Goal: Contribute content: Contribute content

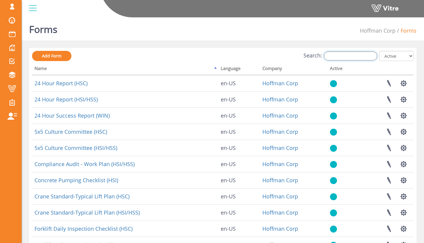
click at [360, 57] on input "Search:" at bounding box center [350, 56] width 53 height 9
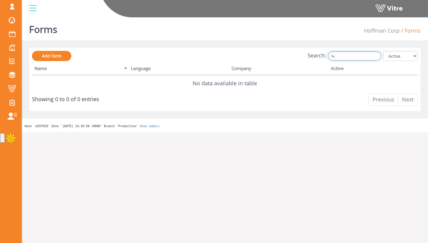
type input "h"
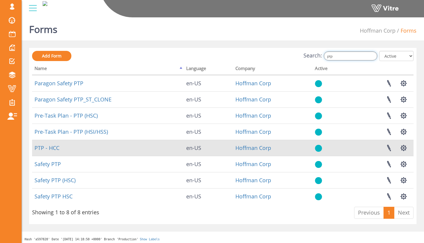
type input "ptp"
click at [37, 144] on td "PTP - HCC" at bounding box center [108, 148] width 152 height 16
click at [46, 146] on link "PTP - HCC" at bounding box center [46, 148] width 25 height 7
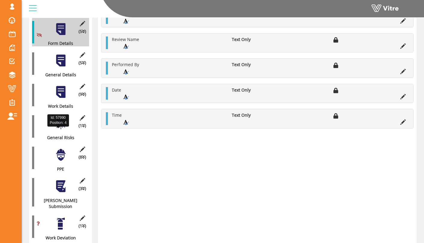
scroll to position [106, 0]
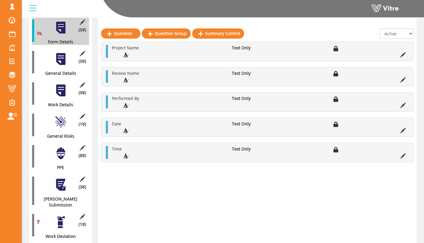
click at [62, 153] on div at bounding box center [60, 153] width 13 height 13
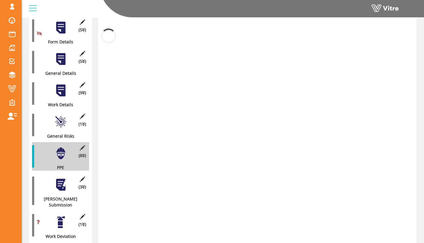
click at [61, 116] on div at bounding box center [60, 121] width 13 height 13
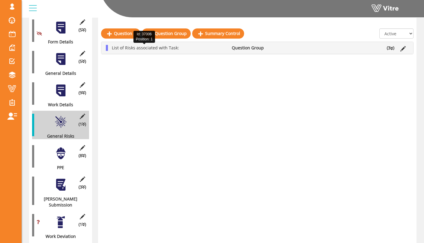
click at [117, 48] on span "List of Risks associated with Task:" at bounding box center [145, 48] width 67 height 6
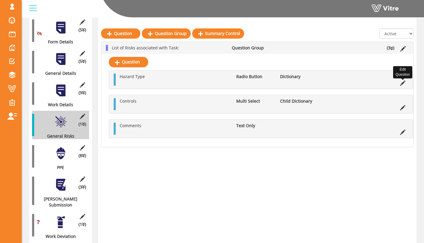
click at [402, 82] on icon at bounding box center [402, 83] width 5 height 5
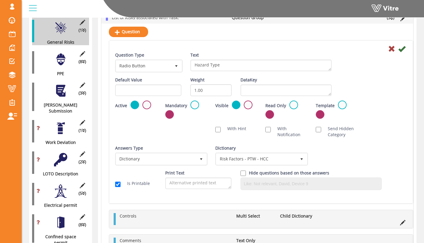
scroll to position [207, 0]
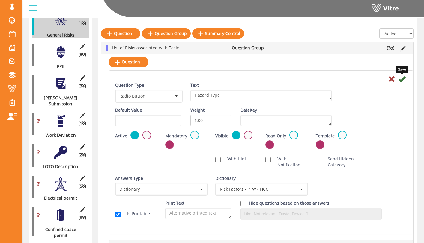
click at [400, 79] on icon at bounding box center [401, 79] width 7 height 7
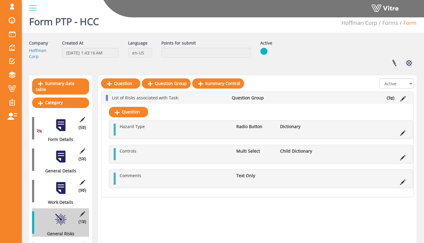
scroll to position [0, 0]
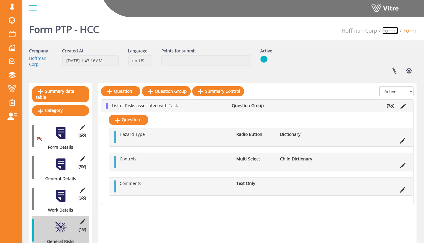
click at [388, 29] on link "Forms" at bounding box center [390, 30] width 16 height 7
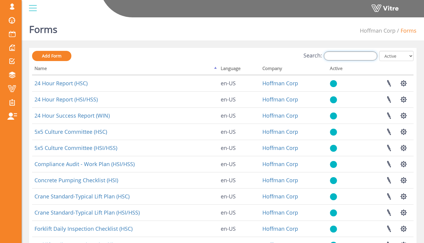
click at [359, 57] on input "Search:" at bounding box center [350, 56] width 53 height 9
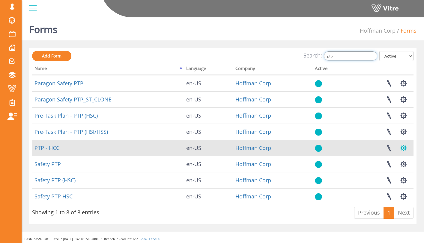
type input "ptp"
click at [405, 152] on button "button" at bounding box center [403, 148] width 15 height 16
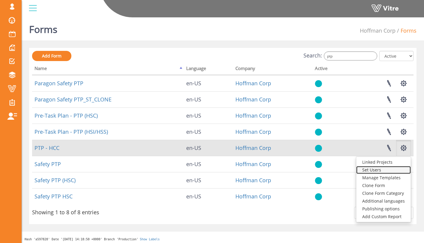
click at [386, 172] on link "Set Users" at bounding box center [383, 170] width 55 height 8
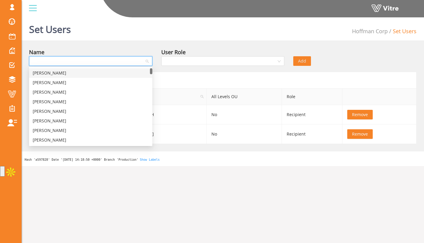
click at [134, 62] on input "search" at bounding box center [89, 61] width 112 height 9
type input "s"
type input "su"
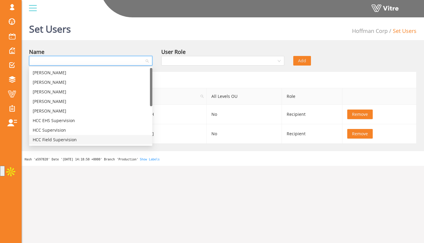
click at [123, 201] on body "[PERSON_NAME][EMAIL_ADDRESS][DOMAIN_NAME] Profile Notification Change Company E…" at bounding box center [212, 136] width 424 height 243
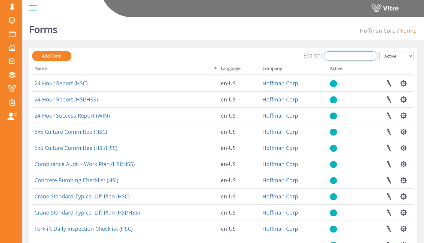
click at [361, 54] on input "Search:" at bounding box center [350, 56] width 53 height 9
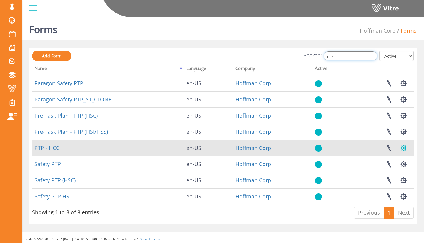
type input "ptp"
click at [405, 147] on button "button" at bounding box center [403, 148] width 15 height 16
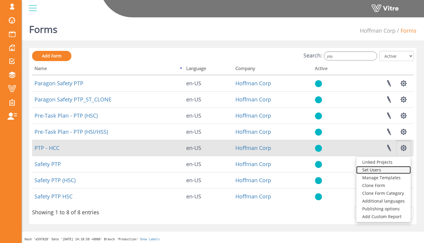
click at [378, 168] on link "Set Users" at bounding box center [383, 170] width 55 height 8
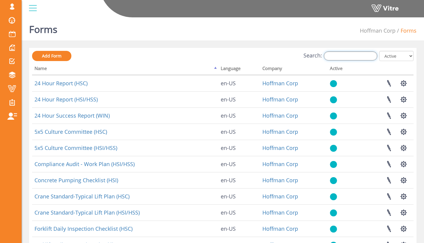
click at [342, 53] on input "Search:" at bounding box center [350, 56] width 53 height 9
type input "p"
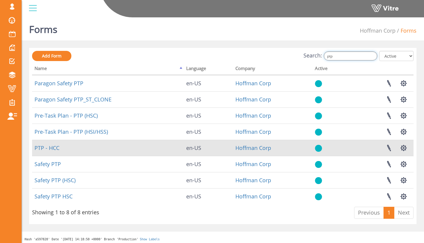
type input "ptp"
click at [51, 152] on td "PTP - HCC" at bounding box center [108, 148] width 152 height 16
click at [53, 149] on link "PTP - HCC" at bounding box center [46, 148] width 25 height 7
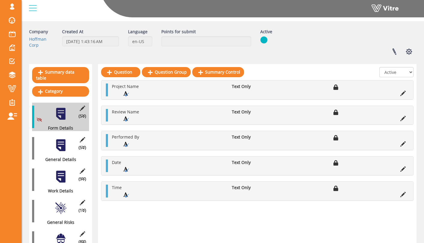
scroll to position [20, 0]
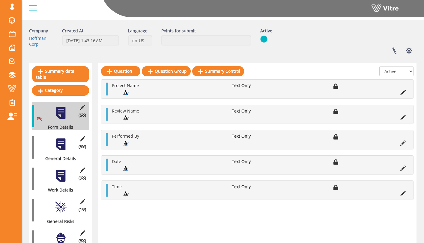
click at [58, 202] on div at bounding box center [60, 207] width 13 height 13
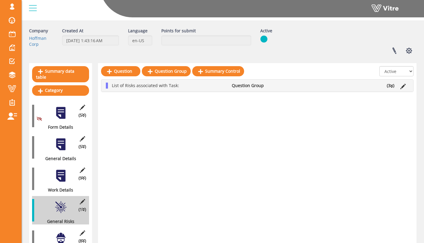
click at [122, 91] on div "List of Risks associated with Task: Question Group (3 )" at bounding box center [257, 86] width 312 height 12
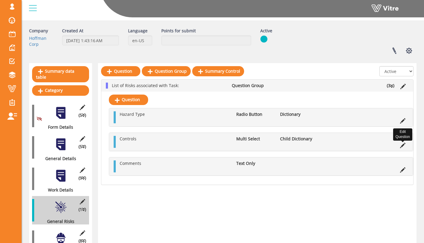
click at [401, 147] on icon at bounding box center [402, 145] width 5 height 5
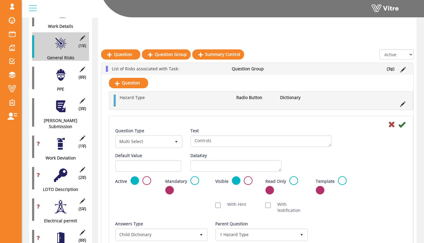
scroll to position [181, 0]
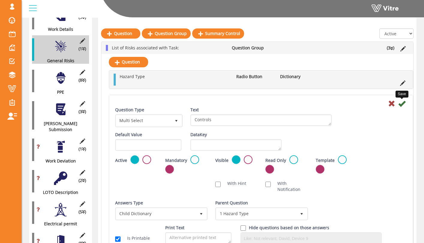
click at [404, 104] on icon at bounding box center [401, 103] width 7 height 7
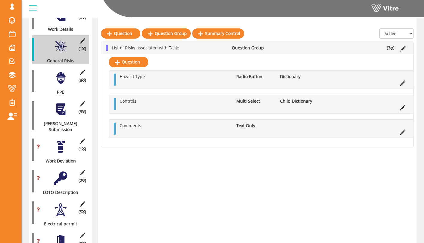
click at [60, 80] on div "(8 ) PPE" at bounding box center [60, 81] width 57 height 28
click at [59, 71] on div at bounding box center [60, 77] width 13 height 13
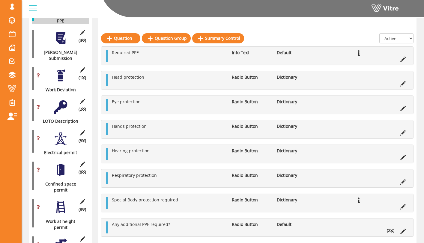
scroll to position [237, 0]
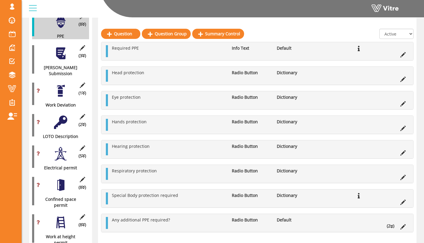
click at [59, 84] on div at bounding box center [60, 90] width 13 height 13
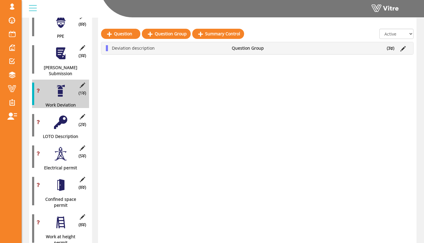
click at [65, 116] on div at bounding box center [60, 122] width 13 height 13
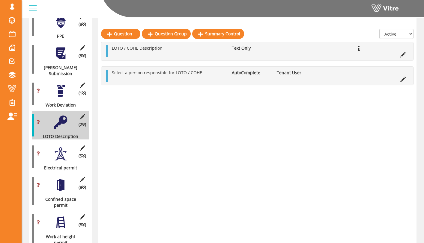
click at [62, 147] on div at bounding box center [60, 153] width 13 height 13
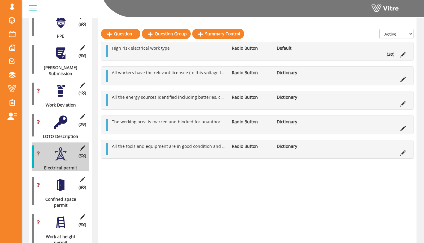
scroll to position [247, 0]
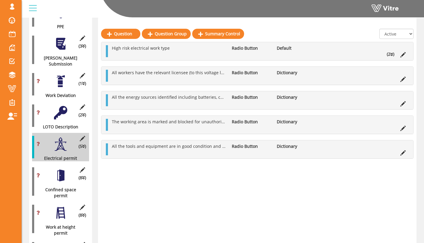
click at [61, 169] on div at bounding box center [60, 175] width 13 height 13
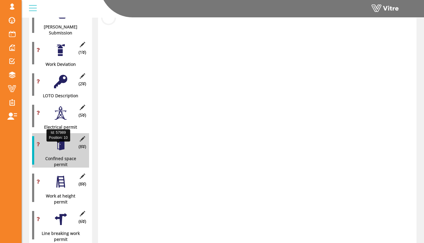
scroll to position [309, 0]
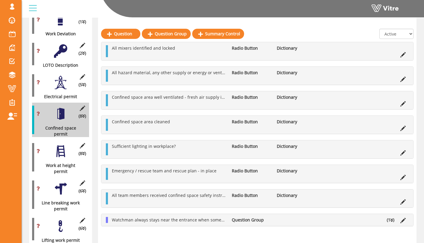
click at [58, 145] on div at bounding box center [60, 151] width 13 height 13
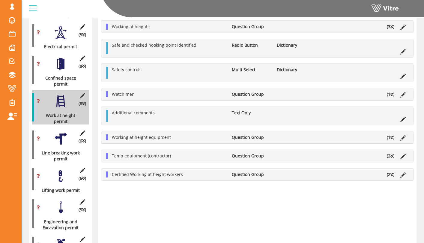
scroll to position [361, 0]
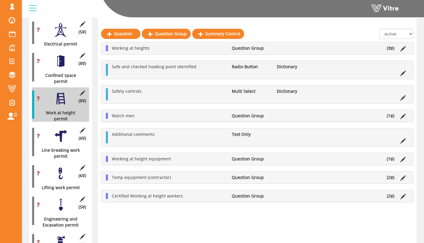
click at [60, 130] on div at bounding box center [60, 136] width 13 height 13
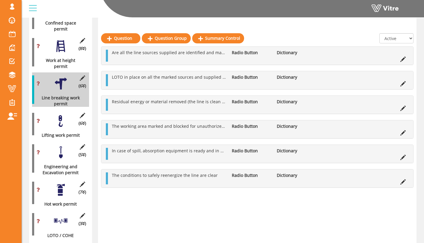
scroll to position [424, 0]
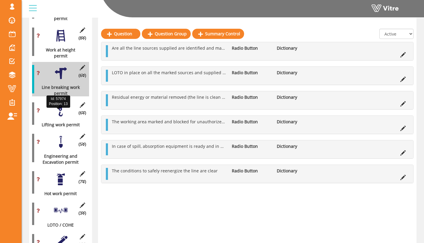
click at [55, 104] on div at bounding box center [60, 110] width 13 height 13
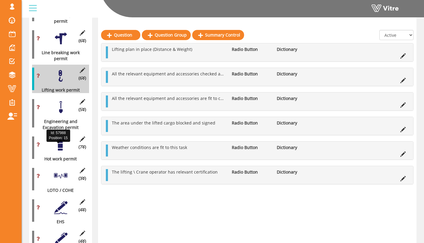
scroll to position [465, 0]
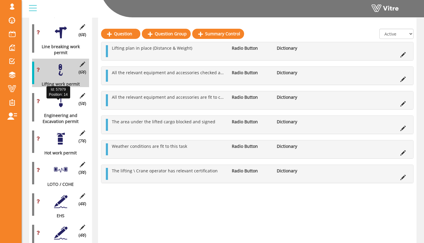
click at [62, 113] on div "Engineering and Excavation permit" at bounding box center [58, 119] width 52 height 12
click at [61, 95] on div at bounding box center [60, 101] width 13 height 13
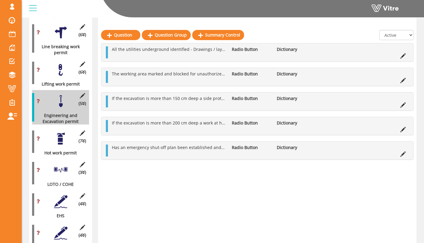
scroll to position [500, 0]
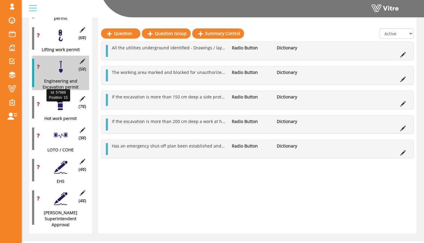
click at [62, 100] on div "(7 ) Hot work permit" at bounding box center [60, 107] width 57 height 28
click at [62, 98] on div at bounding box center [60, 104] width 13 height 13
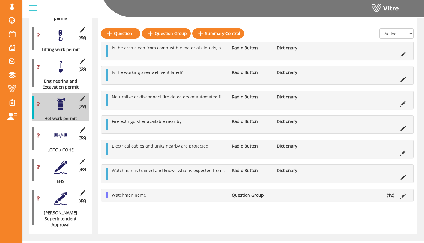
click at [64, 161] on div at bounding box center [60, 167] width 13 height 13
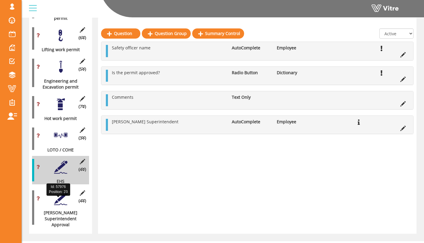
click at [64, 210] on div "Hoffman Superintendent Approval" at bounding box center [58, 219] width 52 height 18
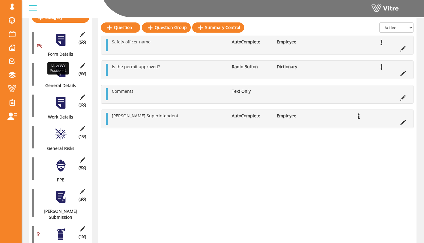
scroll to position [87, 0]
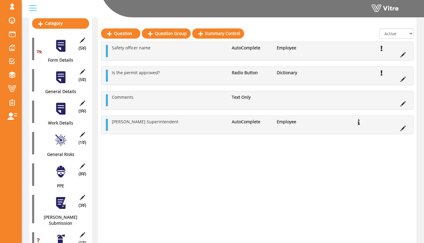
click at [61, 197] on div at bounding box center [60, 203] width 13 height 13
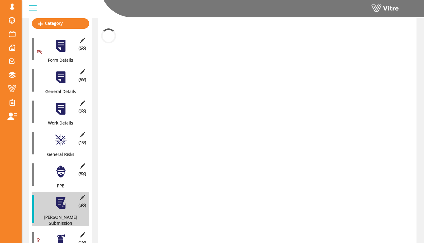
click at [63, 169] on div at bounding box center [60, 171] width 13 height 13
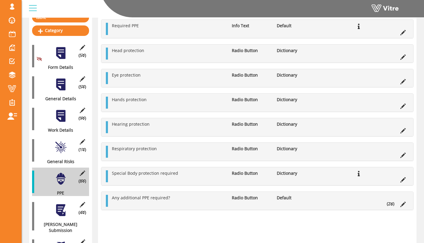
scroll to position [147, 0]
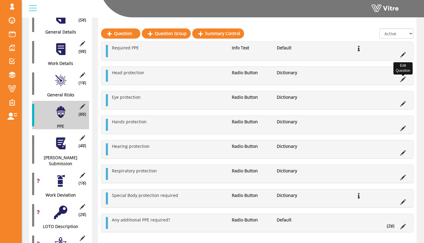
click at [405, 80] on icon at bounding box center [402, 79] width 5 height 5
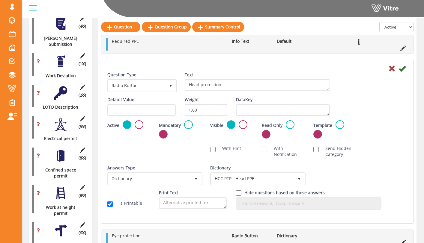
scroll to position [251, 0]
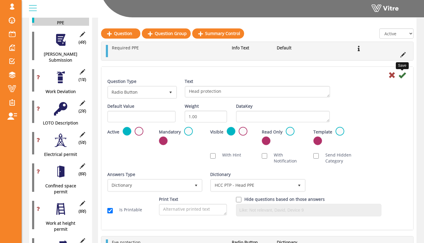
click at [403, 76] on icon at bounding box center [402, 75] width 7 height 7
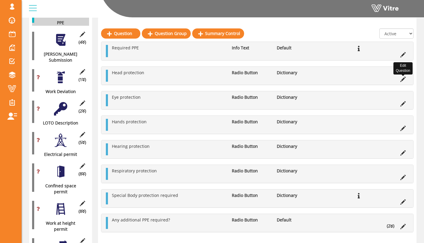
click at [402, 78] on icon at bounding box center [402, 79] width 5 height 5
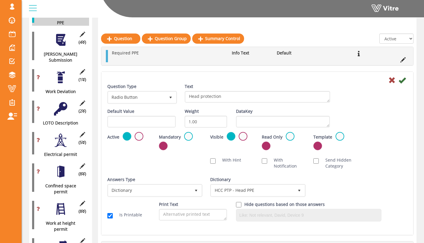
scroll to position [259, 0]
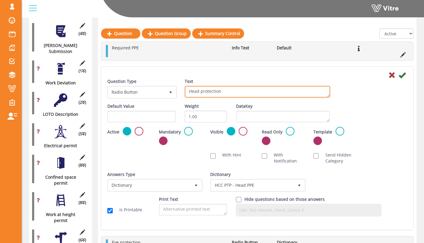
click at [234, 91] on textarea "Head protection" at bounding box center [257, 92] width 145 height 12
type textarea "Additional Head Protection"
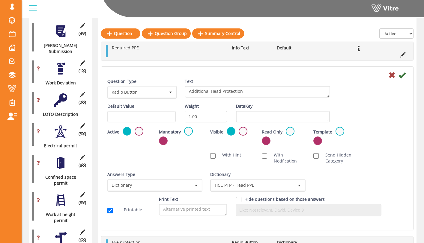
click at [363, 91] on div "Question Type Radio Button 3 Text Head protection" at bounding box center [257, 91] width 309 height 25
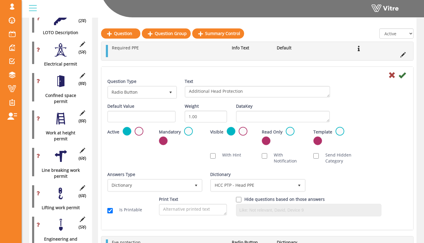
scroll to position [345, 0]
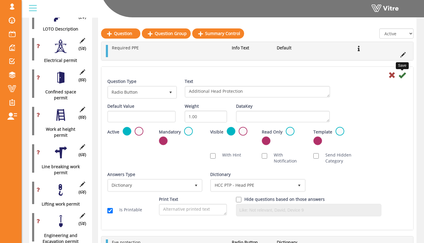
click at [404, 76] on icon at bounding box center [402, 75] width 7 height 7
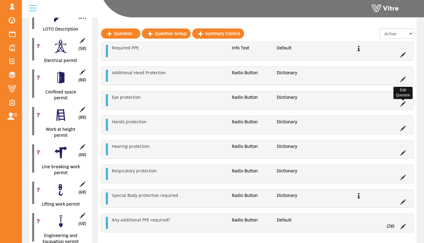
click at [402, 103] on icon at bounding box center [402, 103] width 5 height 5
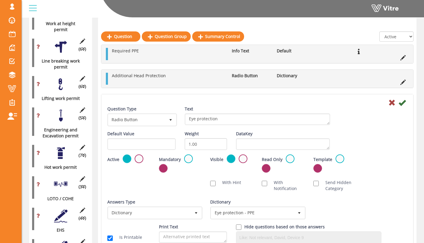
scroll to position [454, 0]
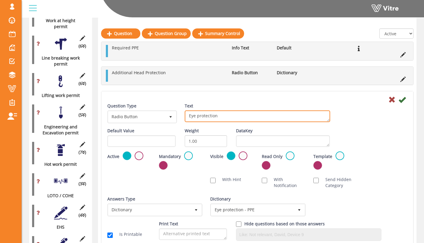
click at [190, 115] on textarea "Eye protection" at bounding box center [257, 117] width 145 height 12
type textarea "Additional Eye protection"
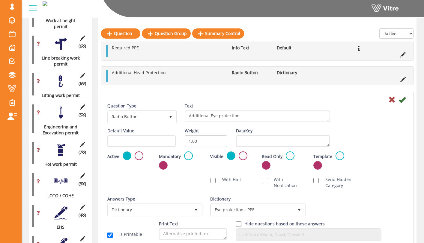
click at [234, 104] on div "Text Eye protection" at bounding box center [257, 112] width 145 height 19
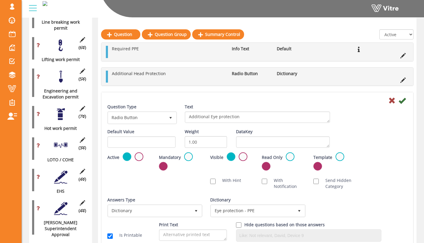
scroll to position [492, 0]
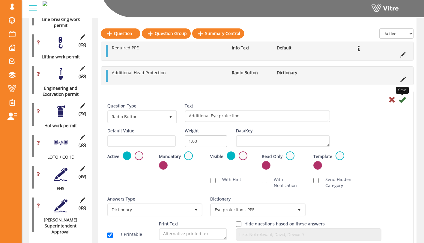
click at [402, 101] on icon at bounding box center [402, 99] width 7 height 7
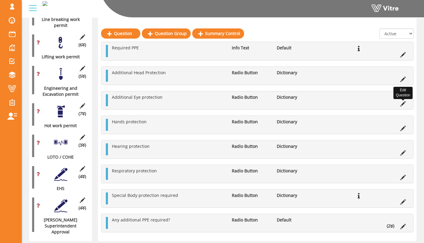
click at [404, 104] on icon at bounding box center [402, 103] width 5 height 5
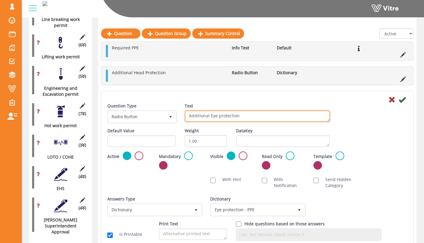
click at [218, 116] on textarea "Additional Eye protection" at bounding box center [257, 117] width 145 height 12
type textarea "Additional Eye Protection"
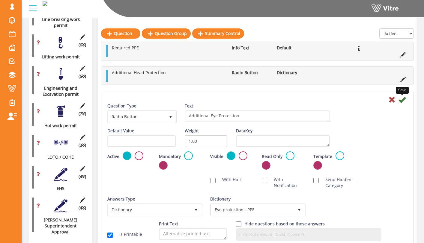
click at [403, 101] on icon at bounding box center [402, 99] width 7 height 7
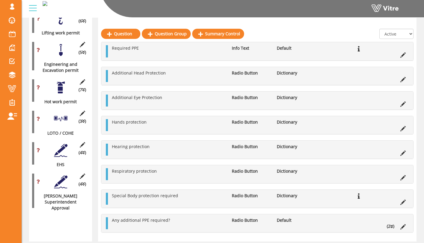
scroll to position [517, 0]
click at [403, 128] on icon at bounding box center [402, 128] width 5 height 5
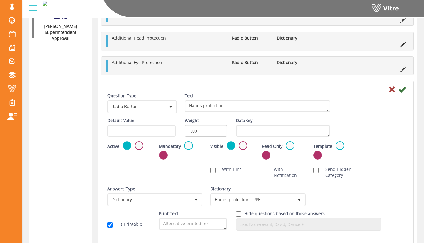
scroll to position [710, 0]
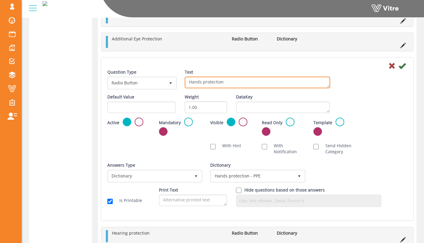
click at [190, 83] on textarea "Hands protection" at bounding box center [257, 83] width 145 height 12
click at [226, 84] on textarea "Hands protection" at bounding box center [257, 83] width 145 height 12
click at [258, 78] on textarea "Hands protection" at bounding box center [257, 83] width 145 height 12
click at [260, 82] on textarea "Hands protection" at bounding box center [257, 83] width 145 height 12
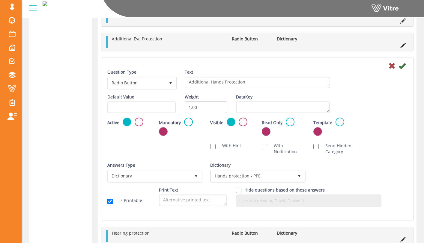
click at [263, 75] on div "Text Hands protection" at bounding box center [257, 78] width 145 height 19
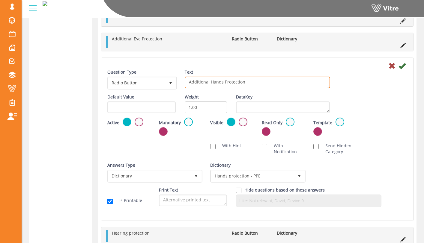
click at [222, 82] on textarea "Hands protection" at bounding box center [257, 83] width 145 height 12
type textarea "Additional Hand Protection"
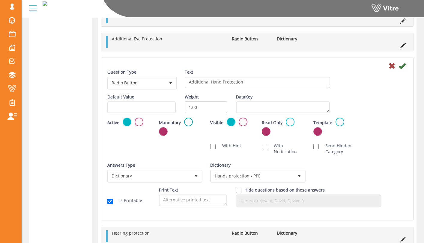
click at [237, 71] on div "Text Hands protection" at bounding box center [257, 78] width 145 height 19
click at [401, 66] on icon at bounding box center [402, 65] width 7 height 7
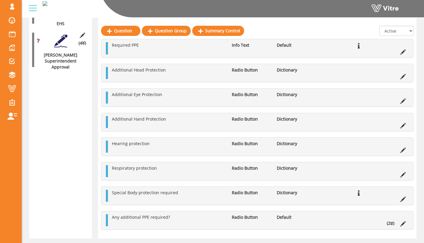
scroll to position [662, 0]
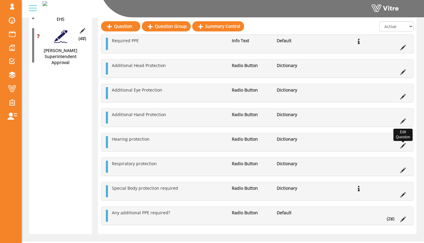
click at [404, 147] on icon at bounding box center [402, 145] width 5 height 5
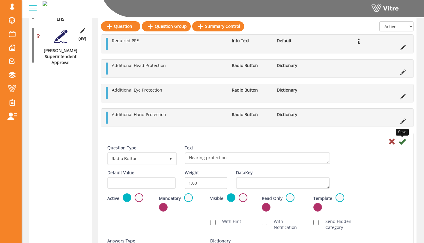
click at [400, 141] on icon at bounding box center [402, 141] width 7 height 7
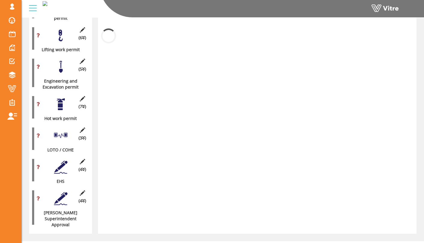
scroll to position [658, 0]
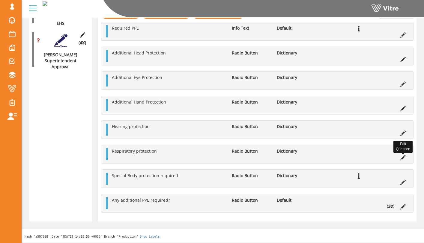
click at [405, 158] on icon at bounding box center [402, 157] width 5 height 5
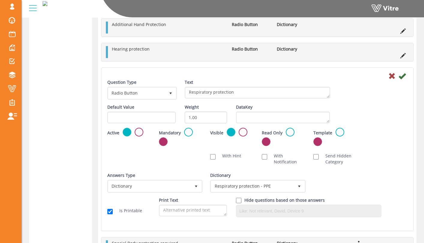
scroll to position [740, 0]
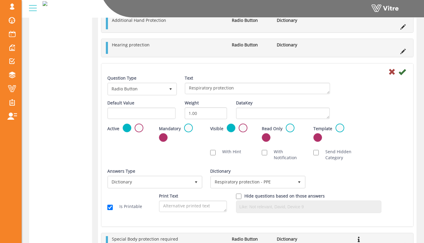
click at [406, 73] on div at bounding box center [257, 71] width 309 height 7
click at [403, 73] on icon at bounding box center [402, 71] width 7 height 7
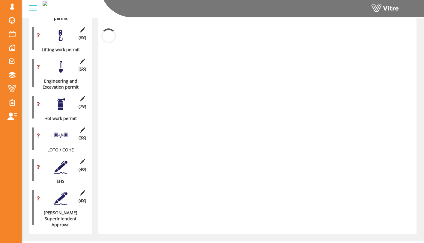
scroll to position [658, 0]
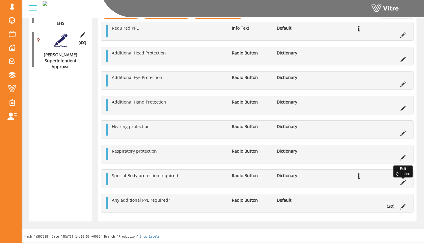
click at [401, 183] on icon at bounding box center [402, 182] width 5 height 5
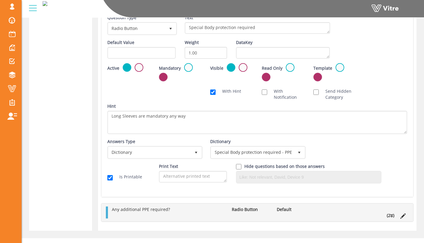
scroll to position [816, 0]
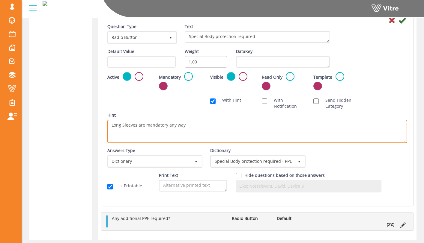
click at [275, 126] on textarea "Long Sleeves are mandatory any way" at bounding box center [257, 131] width 300 height 23
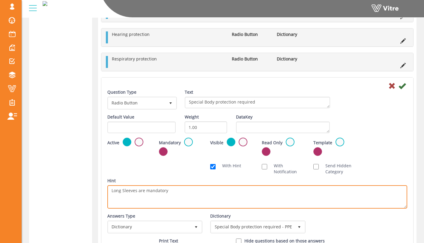
scroll to position [750, 0]
type textarea "Long Sleeves are mandatory"
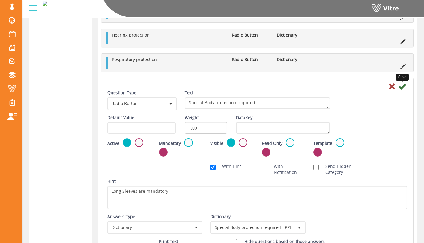
click at [405, 85] on icon at bounding box center [402, 86] width 7 height 7
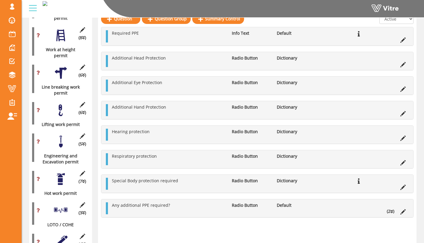
scroll to position [384, 0]
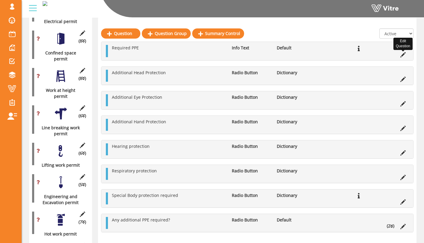
click at [403, 54] on icon at bounding box center [402, 54] width 5 height 5
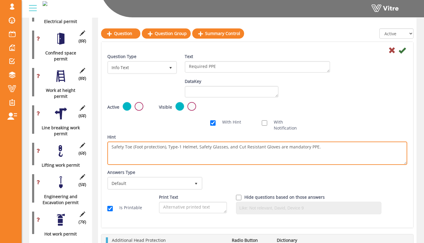
click at [209, 154] on textarea "Safety Toe (Foot protection), Type-1 Helmet, Safety Glasses, and Cut Resistant …" at bounding box center [257, 153] width 300 height 23
click at [330, 147] on textarea "Safety Toe (Foot protection), Type-1 Helmet, Safety Glasses, and Cut Resistant …" at bounding box center [257, 153] width 300 height 23
drag, startPoint x: 166, startPoint y: 147, endPoint x: 133, endPoint y: 147, distance: 32.4
click at [133, 147] on textarea "Safety Toe (Foot protection), Type-1 Helmet, Safety Glasses, and Cut Resistant …" at bounding box center [257, 153] width 300 height 23
click at [155, 154] on textarea "Safety Toe (Foot protection), Type-1 Helmet, Safety Glasses, and Cut Resistant …" at bounding box center [257, 153] width 300 height 23
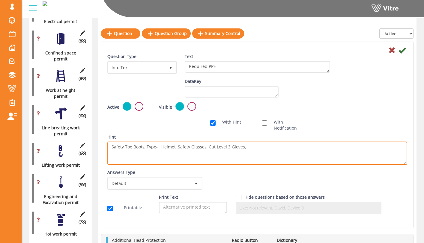
click at [265, 145] on textarea "Safety Toe (Foot protection), Type-1 Helmet, Safety Glasses, and Cut Resistant …" at bounding box center [257, 153] width 300 height 23
type textarea "Safety Toe Boots, Type-1 Helmet, Safety Glasses, Cut Level 3 Gloves, and a high…"
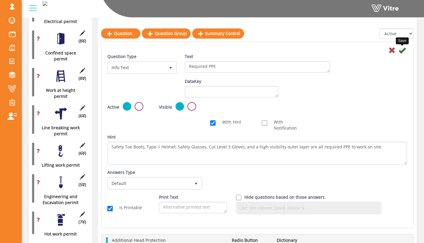
click at [404, 50] on icon at bounding box center [402, 50] width 7 height 7
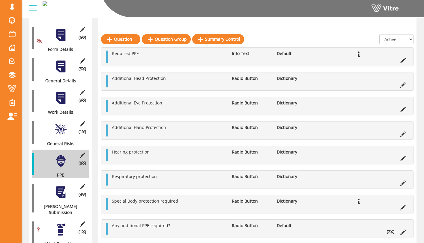
scroll to position [104, 0]
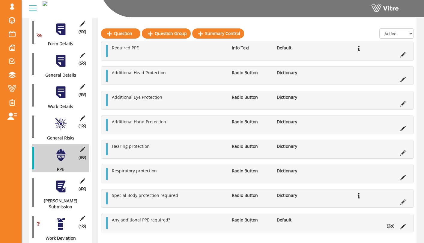
click at [62, 181] on div at bounding box center [60, 186] width 13 height 13
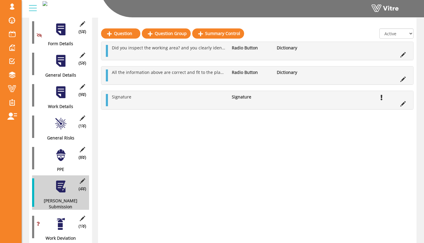
click at [63, 120] on div at bounding box center [60, 123] width 13 height 13
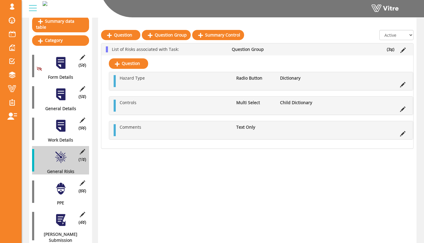
scroll to position [69, 0]
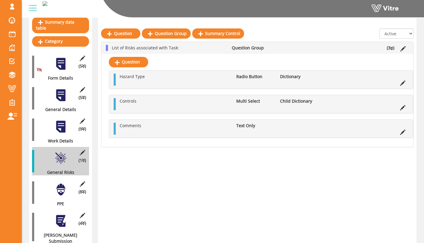
click at [64, 121] on div at bounding box center [60, 126] width 13 height 13
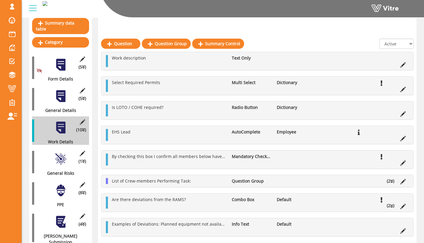
scroll to position [56, 0]
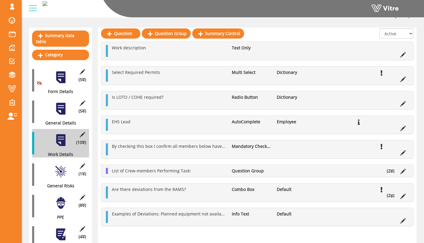
click at [59, 105] on div at bounding box center [60, 108] width 13 height 13
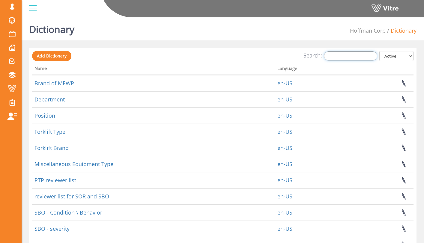
click at [338, 54] on input "Search:" at bounding box center [350, 56] width 53 height 9
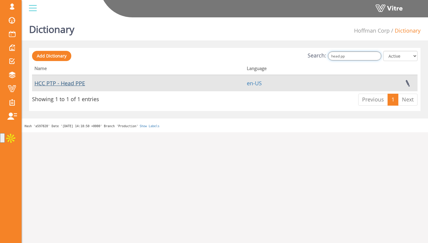
type input "head pp"
click at [79, 82] on link "HCC PTP - Head PPE" at bounding box center [59, 83] width 51 height 7
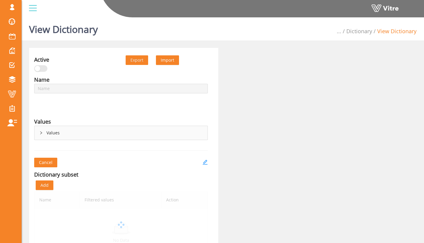
click at [47, 133] on div "Values" at bounding box center [120, 133] width 173 height 14
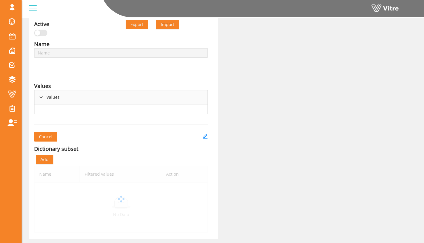
scroll to position [54, 0]
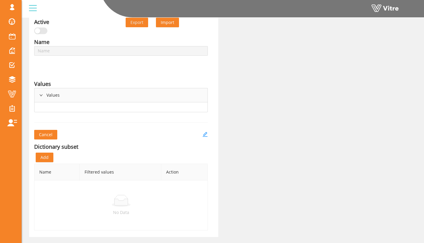
type input "HCC PTP - Head PPE"
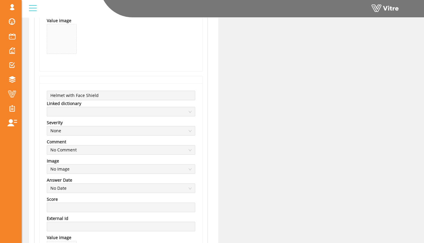
scroll to position [710, 0]
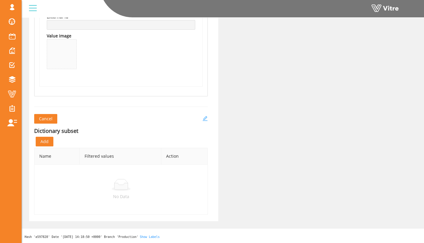
click at [206, 117] on icon "edit" at bounding box center [205, 118] width 5 height 5
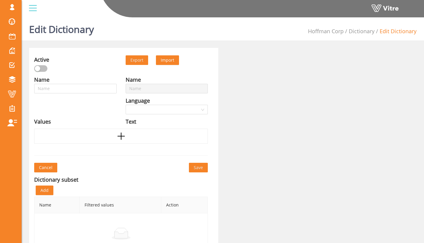
type input "HCC PTP - Head PPE"
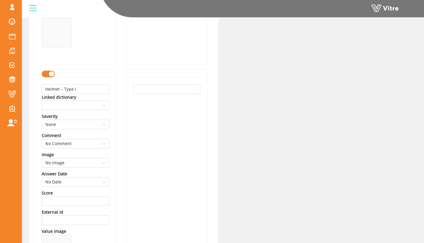
scroll to position [283, 0]
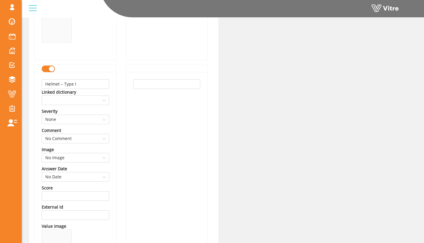
click at [50, 71] on div "button" at bounding box center [51, 68] width 5 height 5
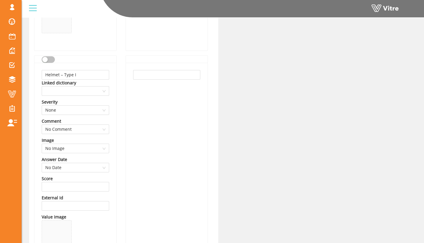
scroll to position [285, 0]
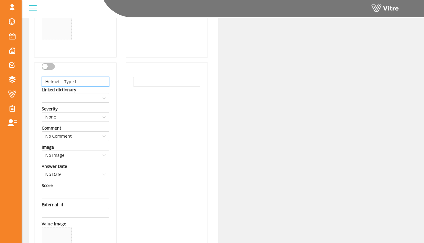
click at [89, 81] on input "Helmet – Type I" at bounding box center [75, 82] width 67 height 10
click at [51, 68] on button "button" at bounding box center [48, 66] width 13 height 7
click at [81, 77] on input "Welding Hood" at bounding box center [75, 82] width 67 height 10
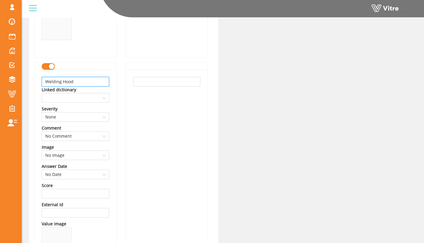
click at [81, 80] on input "Welding Hood" at bounding box center [75, 82] width 67 height 10
type input "Welding Hood with Helmet"
click at [118, 87] on div "Name HCC PTP - Head PPE Language English Values Firefighter Helmet Linked dicti…" at bounding box center [75, 143] width 91 height 707
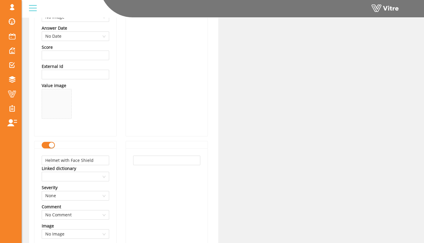
scroll to position [423, 0]
click at [57, 106] on span at bounding box center [57, 105] width 0 height 24
click at [61, 106] on span at bounding box center [56, 105] width 29 height 29
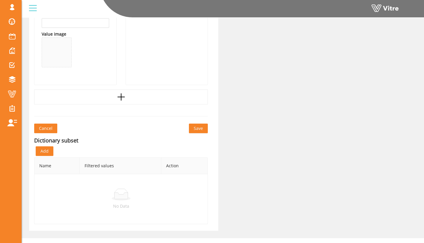
scroll to position [703, 0]
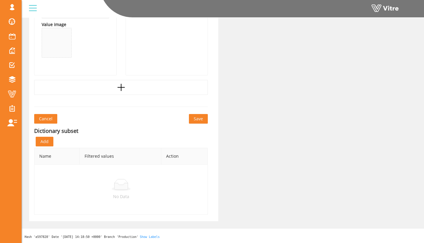
click at [197, 121] on span "Save" at bounding box center [198, 119] width 9 height 7
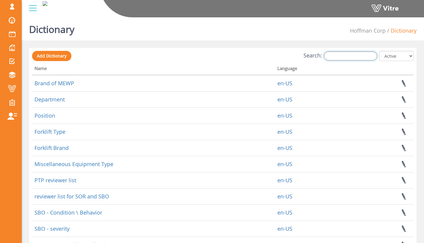
click at [336, 55] on input "Search:" at bounding box center [350, 56] width 53 height 9
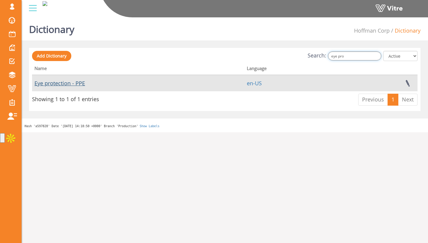
type input "eye pro"
click at [81, 83] on link "Eye protection - PPE" at bounding box center [59, 83] width 51 height 7
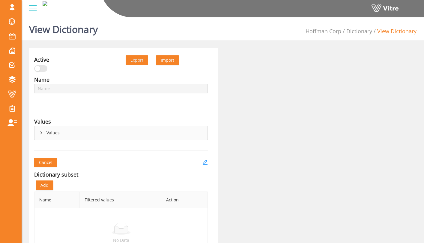
type input "Eye protection - PPE"
click at [39, 132] on div "Values" at bounding box center [120, 133] width 173 height 14
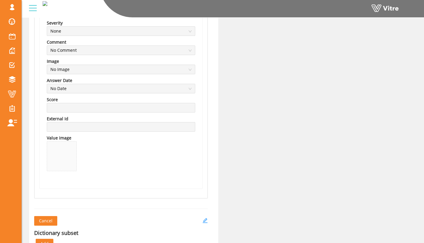
scroll to position [710, 0]
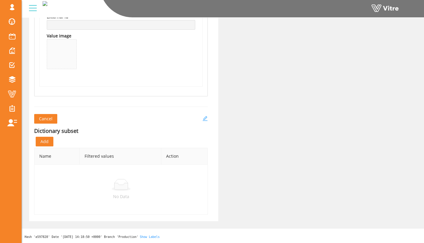
click at [204, 117] on icon "edit" at bounding box center [204, 118] width 5 height 5
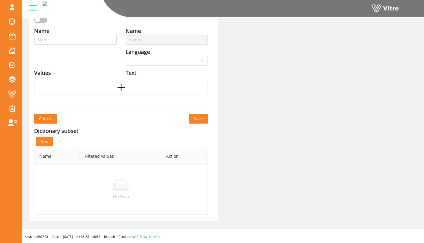
type input "Eye protection - PPE"
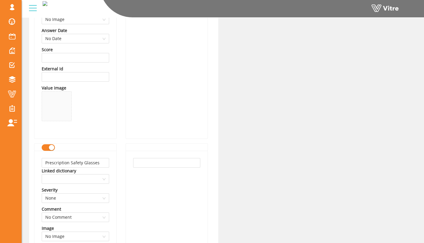
scroll to position [447, 0]
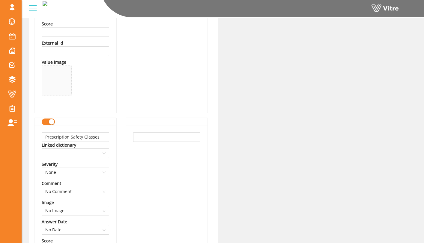
click at [49, 128] on div "Prescription Safety Glasses Linked dictionary Severity None Comment No Comment …" at bounding box center [75, 227] width 82 height 205
click at [49, 123] on div "button" at bounding box center [51, 121] width 5 height 5
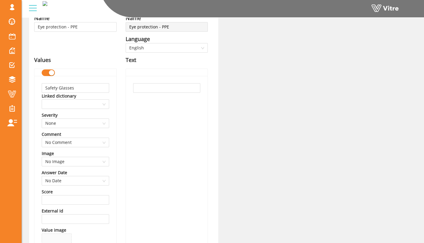
scroll to position [57, 0]
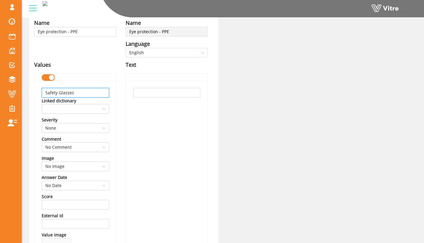
click at [78, 91] on input "Safety Glasses" at bounding box center [75, 93] width 67 height 10
click at [88, 94] on input "Sealed Eye Protection" at bounding box center [75, 93] width 67 height 10
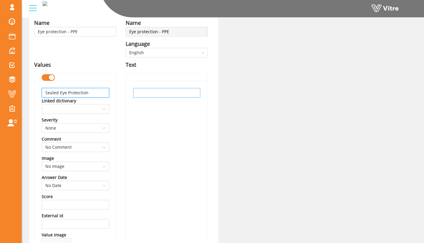
type input "Sealed Eye Protection"
click at [138, 95] on input "text" at bounding box center [166, 93] width 67 height 10
paste input "Sealed Eye Protection"
type input "Sealed Eye Protection"
click at [129, 104] on div "Sealed Eye Protection" at bounding box center [167, 183] width 82 height 205
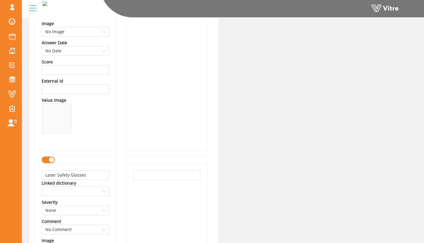
scroll to position [194, 0]
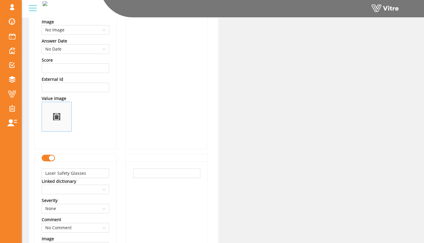
click at [57, 117] on span at bounding box center [57, 117] width 0 height 7
click at [54, 117] on span at bounding box center [56, 116] width 29 height 29
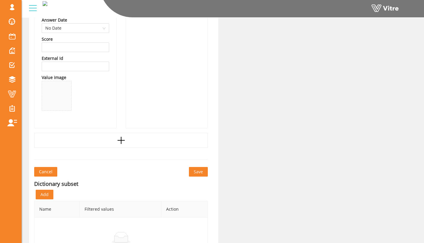
scroll to position [651, 0]
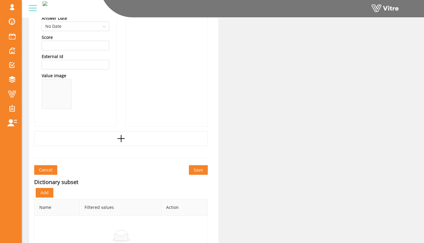
click at [194, 168] on span "Save" at bounding box center [198, 170] width 9 height 7
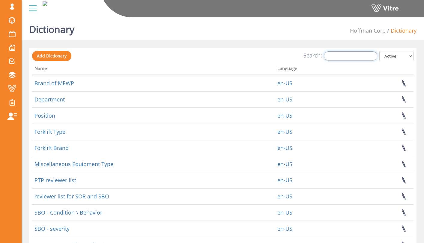
click at [337, 54] on input "Search:" at bounding box center [350, 56] width 53 height 9
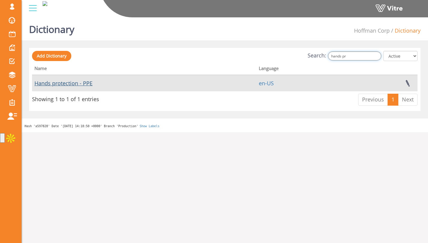
type input "hands pr"
click at [89, 85] on link "Hands protection - PPE" at bounding box center [63, 83] width 58 height 7
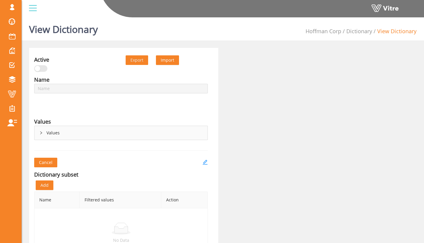
type input "Hands protection - PPE"
click at [46, 136] on div "Values" at bounding box center [120, 133] width 173 height 14
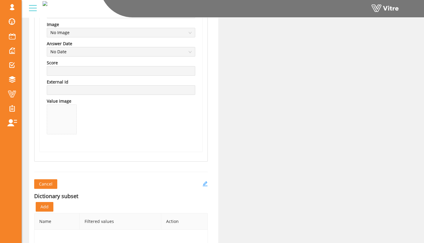
scroll to position [863, 0]
click at [204, 182] on icon "edit" at bounding box center [204, 183] width 5 height 5
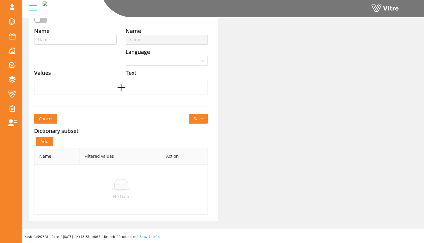
type input "Hands protection - PPE"
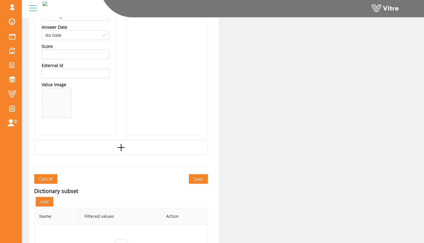
scroll to position [836, 0]
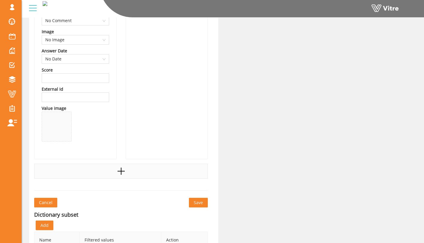
click at [117, 177] on div at bounding box center [121, 171] width 174 height 15
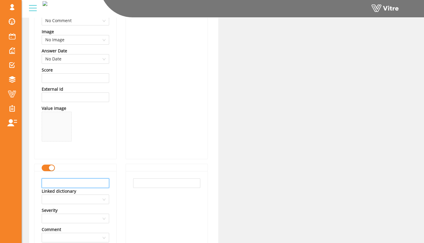
click at [75, 184] on input "text" at bounding box center [75, 184] width 67 height 10
type input "Impact Rated Gloves"
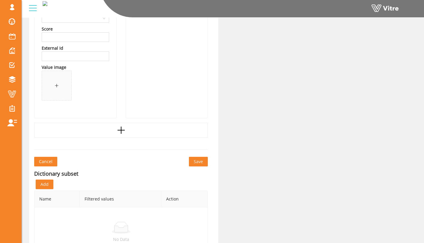
scroll to position [1109, 0]
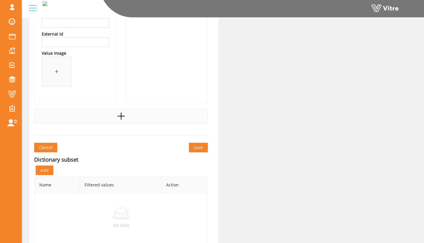
click at [117, 116] on icon "plus" at bounding box center [121, 116] width 9 height 9
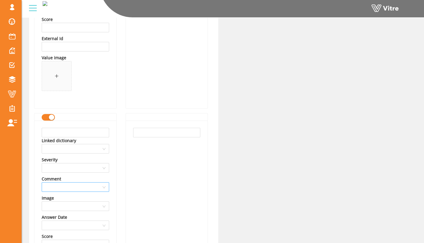
scroll to position [1101, 0]
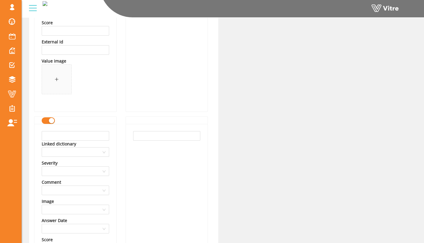
click at [49, 121] on div "button" at bounding box center [51, 120] width 5 height 5
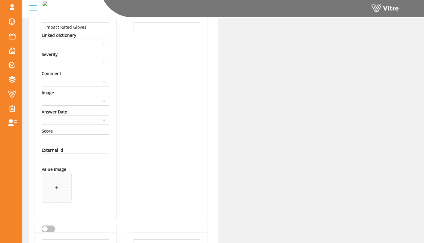
scroll to position [981, 0]
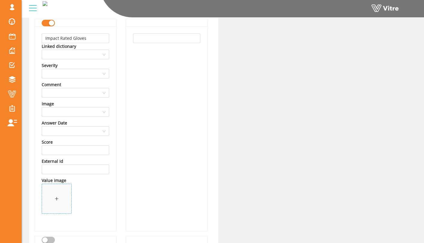
click at [58, 188] on span at bounding box center [56, 198] width 29 height 29
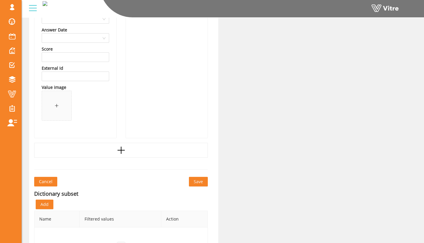
scroll to position [1342, 0]
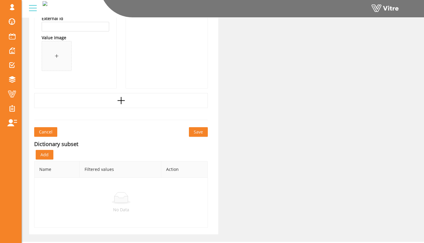
click at [197, 133] on span "Save" at bounding box center [198, 132] width 9 height 7
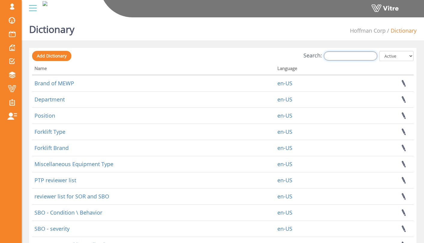
click at [337, 56] on input "Search:" at bounding box center [350, 56] width 53 height 9
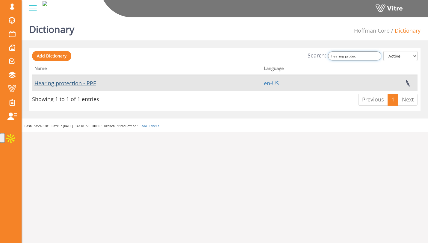
type input "hearing protec"
click at [70, 86] on link "Hearing protection - PPE" at bounding box center [65, 83] width 62 height 7
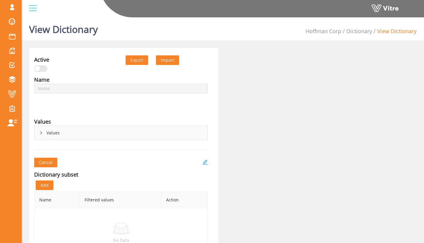
type input "Hearing protection - PPE"
click at [40, 130] on div "Values" at bounding box center [120, 133] width 173 height 14
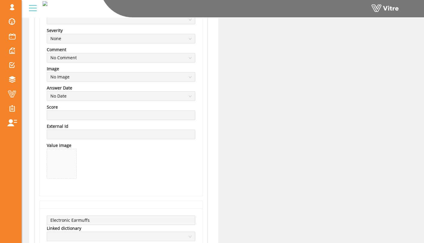
scroll to position [177, 0]
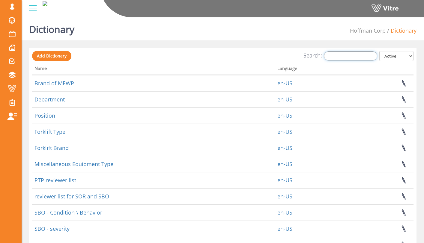
click at [354, 52] on input "Search:" at bounding box center [350, 56] width 53 height 9
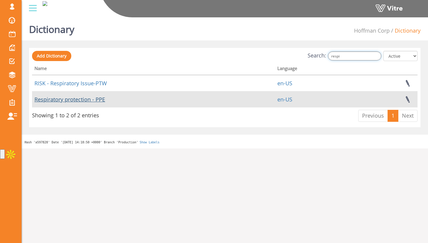
type input "respi"
click at [101, 102] on link "Respiratory protection - PPE" at bounding box center [69, 99] width 71 height 7
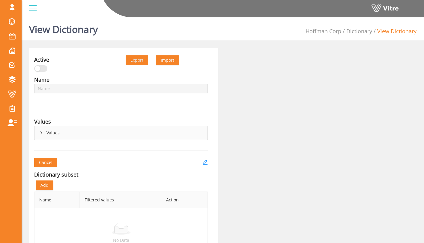
type input "Respiratory protection - PPE"
click at [111, 128] on div "Values" at bounding box center [120, 133] width 173 height 14
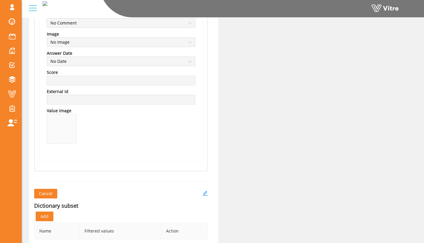
scroll to position [641, 0]
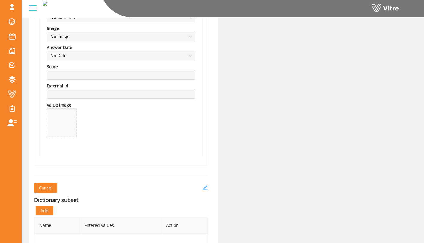
click at [204, 189] on icon "edit" at bounding box center [205, 188] width 5 height 5
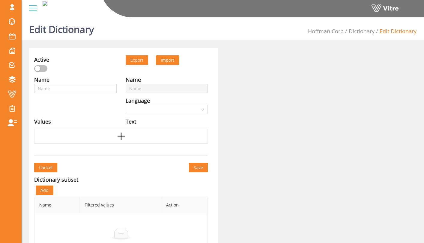
type input "Respiratory protection - PPE"
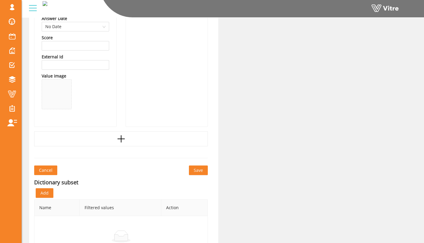
scroll to position [703, 0]
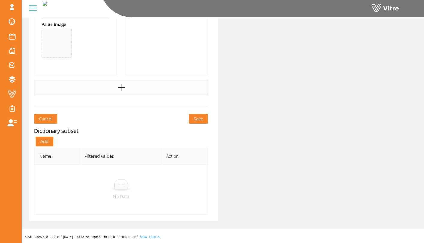
click at [126, 84] on div at bounding box center [121, 87] width 174 height 15
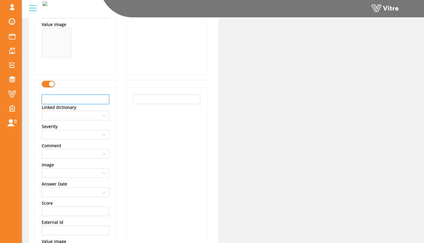
click at [69, 98] on input "text" at bounding box center [75, 100] width 67 height 10
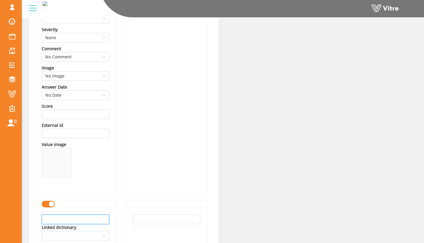
scroll to position [587, 0]
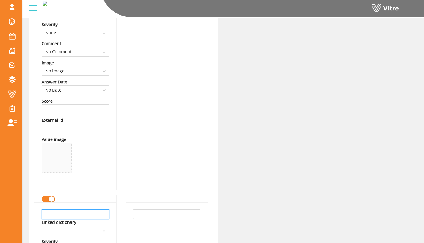
click at [73, 216] on input "text" at bounding box center [75, 215] width 67 height 10
type input "H"
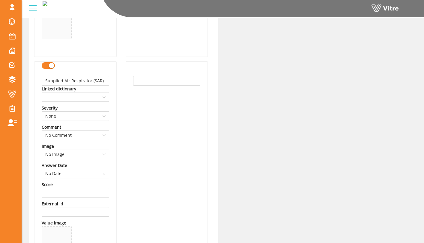
scroll to position [491, 0]
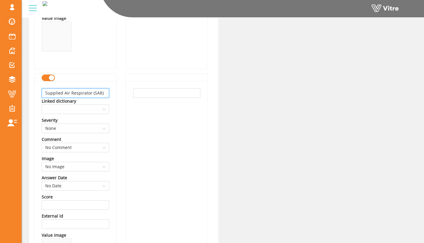
click at [97, 94] on input "Supplied Air Respirator (SAR)" at bounding box center [75, 93] width 67 height 10
type input "Half Face Cartridge Respirator"
click at [140, 94] on input "text" at bounding box center [166, 93] width 67 height 10
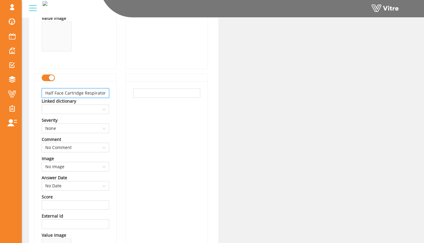
click at [99, 94] on input "Half Face Cartridge Respirator" at bounding box center [75, 93] width 67 height 10
click at [147, 94] on input "text" at bounding box center [166, 93] width 67 height 10
paste input "Half Face Cartridge Respirator"
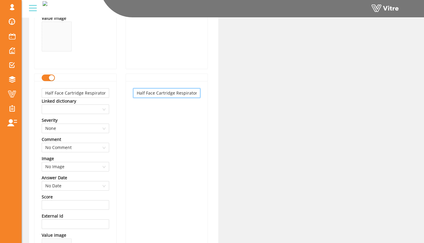
type input "Half Face Cartridge Respirator"
click at [141, 121] on div "Half Face Cartridge Respirator" at bounding box center [167, 183] width 82 height 205
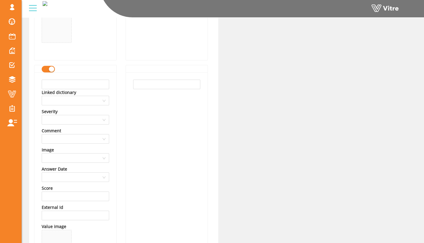
scroll to position [736, 0]
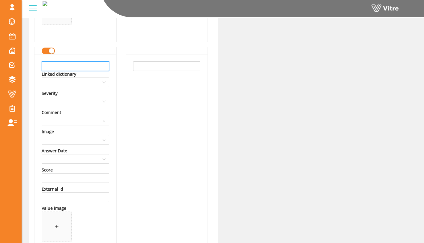
click at [105, 69] on input "text" at bounding box center [75, 66] width 67 height 10
type input "Full Face Respirator"
click at [152, 66] on input "text" at bounding box center [166, 66] width 67 height 10
paste input "Full Face Respirator"
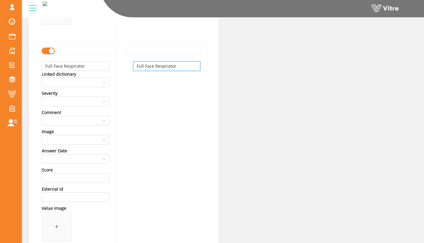
type input "Full Face Respirator"
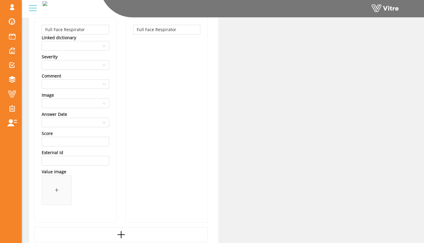
scroll to position [817, 0]
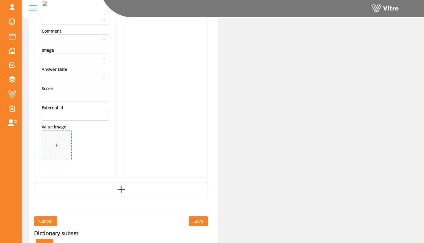
click at [63, 143] on span at bounding box center [56, 145] width 29 height 29
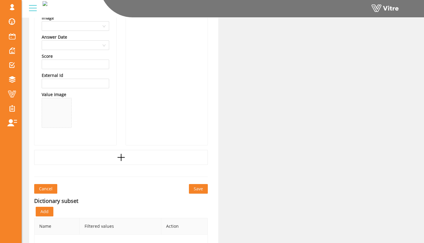
scroll to position [876, 0]
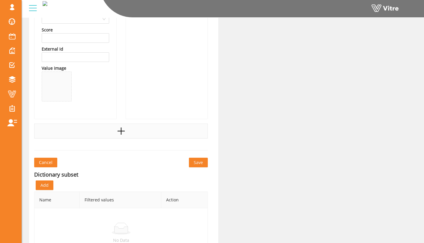
click at [152, 136] on div at bounding box center [121, 131] width 174 height 15
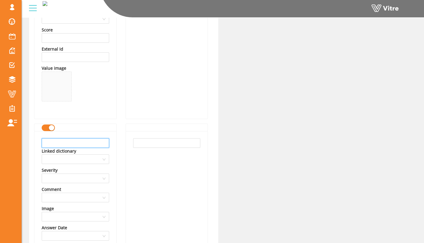
click at [98, 145] on input "text" at bounding box center [75, 144] width 67 height 10
type input "Supplied Air Respirator(SAR)"
click at [146, 146] on input "text" at bounding box center [166, 144] width 67 height 10
paste input "Supplied Air Respirator(SAR)"
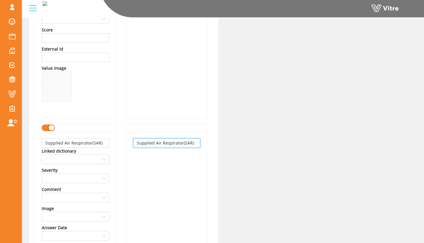
click at [145, 148] on input "Supplied Air Respirator(SAR)" at bounding box center [166, 144] width 67 height 10
type input "Supplied Air Respirator(SAR)"
click at [140, 184] on div "Supplied Air Respirator(SAR)" at bounding box center [167, 233] width 82 height 205
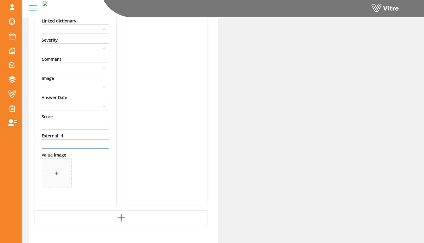
scroll to position [1023, 0]
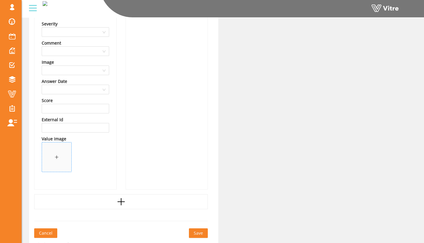
click at [59, 157] on span at bounding box center [56, 157] width 29 height 29
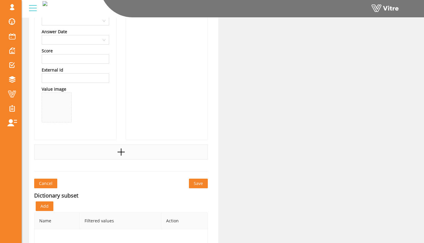
scroll to position [1097, 0]
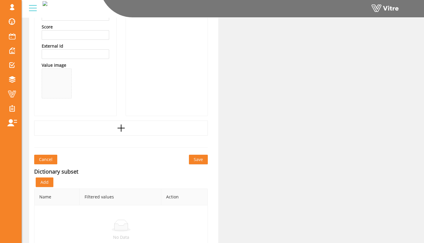
click at [201, 160] on span "Save" at bounding box center [198, 160] width 9 height 7
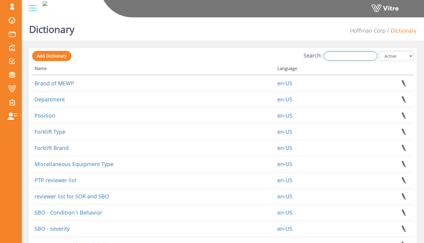
click at [333, 52] on input "Search:" at bounding box center [350, 56] width 53 height 9
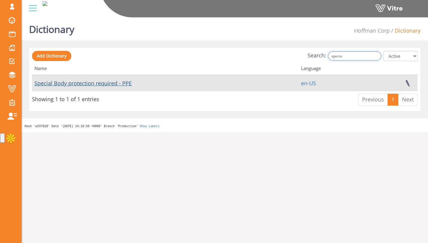
type input "specia"
click at [126, 84] on link "Special Body protection required - PPE" at bounding box center [82, 83] width 97 height 7
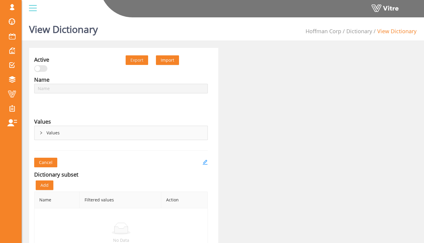
type input "Special Body protection required - PPE"
click at [40, 134] on icon "right" at bounding box center [41, 133] width 4 height 4
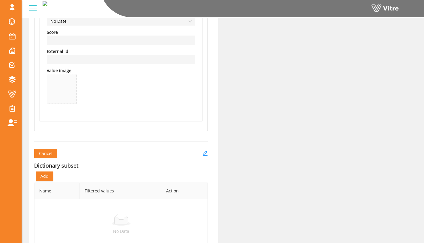
scroll to position [682, 0]
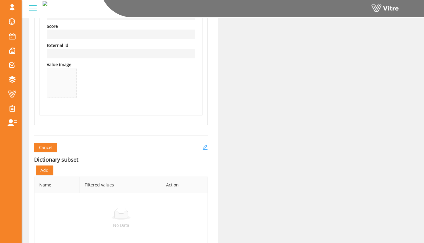
click at [204, 146] on icon "edit" at bounding box center [204, 147] width 5 height 5
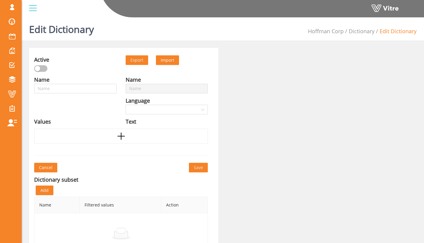
type input "Special Body protection required - PPE"
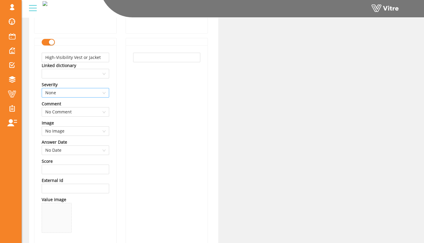
scroll to position [319, 0]
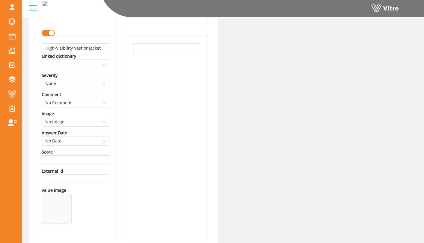
click at [52, 33] on div "button" at bounding box center [51, 32] width 5 height 5
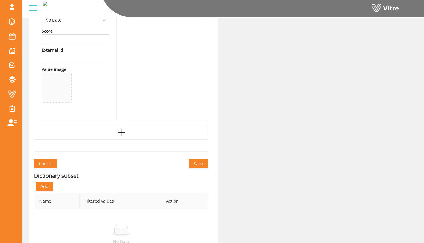
scroll to position [661, 0]
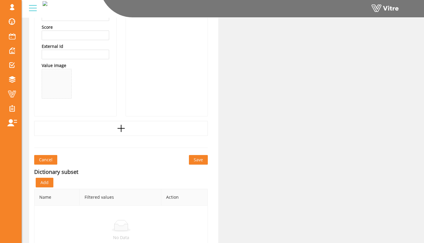
click at [202, 161] on span "Save" at bounding box center [198, 160] width 9 height 7
